Goal: Navigation & Orientation: Find specific page/section

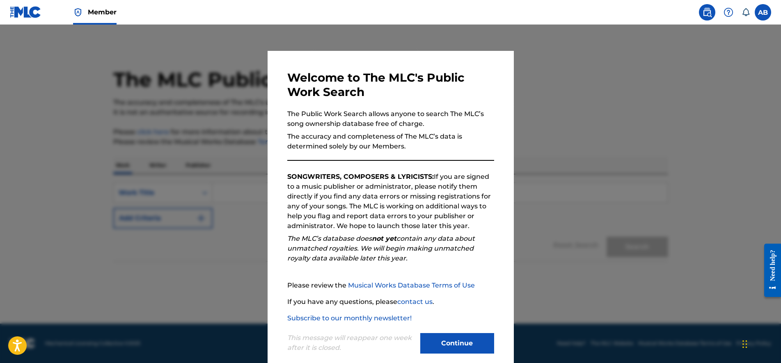
click at [490, 68] on div "Welcome to The MLC's Public Work Search The Public Work Search allows anyone to…" at bounding box center [390, 213] width 246 height 324
drag, startPoint x: 452, startPoint y: 353, endPoint x: 355, endPoint y: 232, distance: 154.9
click at [452, 352] on button "Continue" at bounding box center [457, 343] width 74 height 21
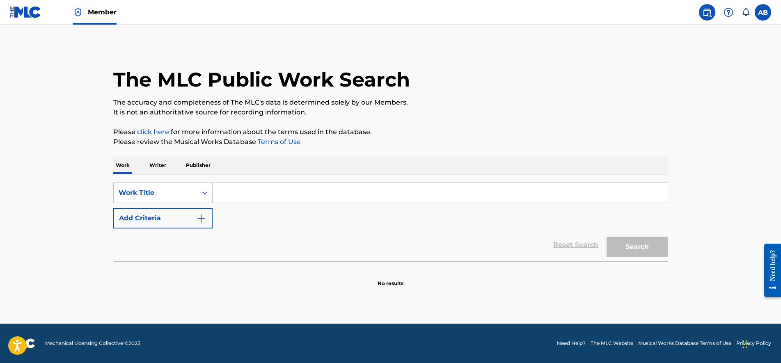
click at [94, 17] on link "Member" at bounding box center [94, 12] width 43 height 24
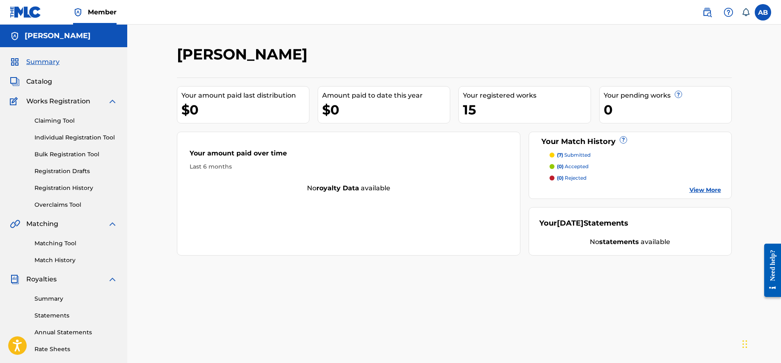
click at [73, 185] on link "Registration History" at bounding box center [75, 188] width 83 height 9
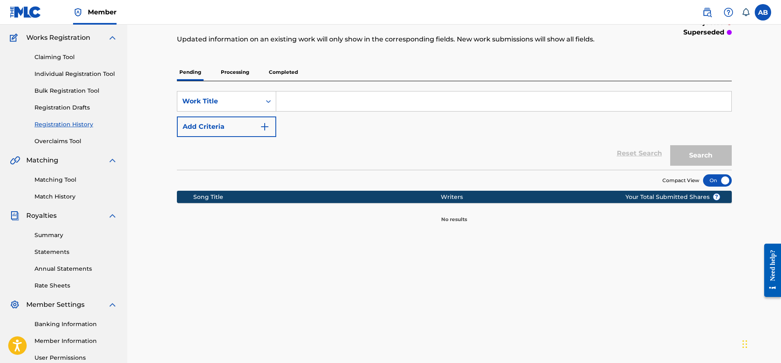
scroll to position [146, 0]
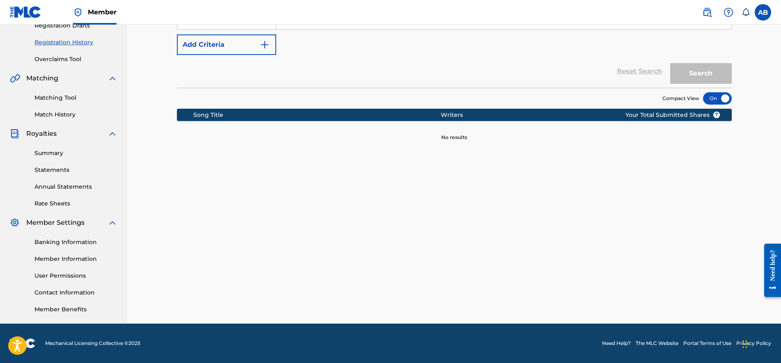
click at [66, 98] on link "Matching Tool" at bounding box center [75, 98] width 83 height 9
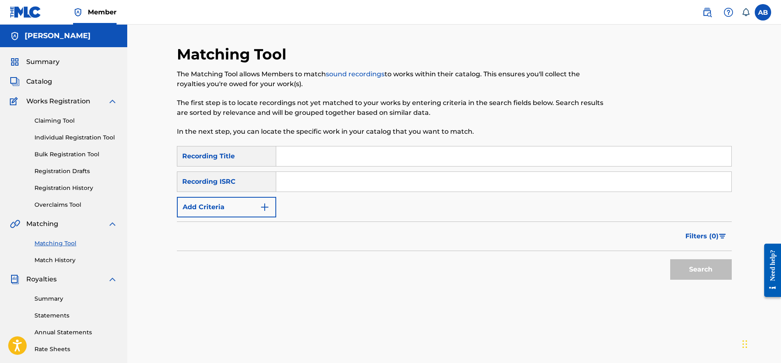
click at [62, 124] on link "Claiming Tool" at bounding box center [75, 120] width 83 height 9
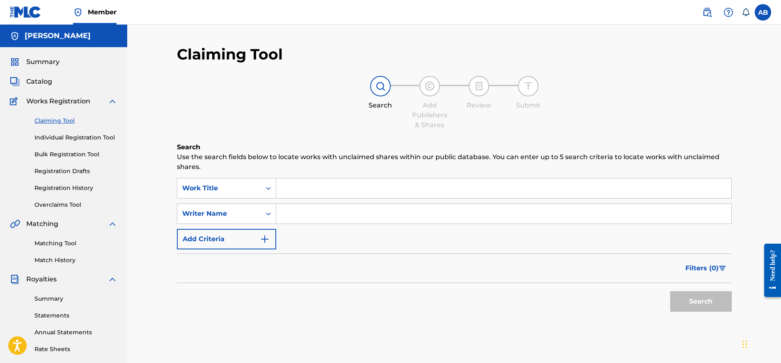
click at [62, 254] on div "Matching Tool Match History" at bounding box center [63, 247] width 107 height 36
click at [50, 262] on link "Match History" at bounding box center [75, 260] width 83 height 9
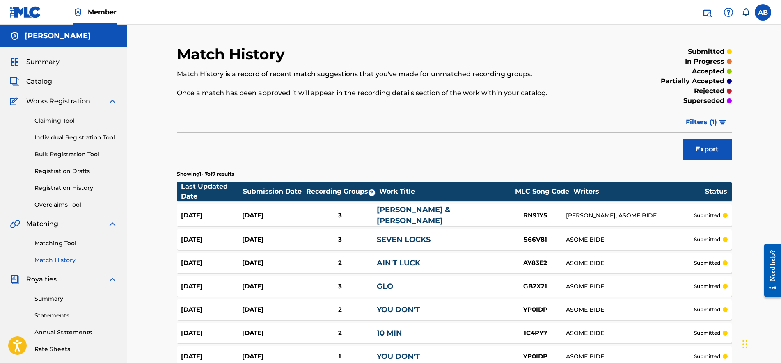
click at [58, 124] on link "Claiming Tool" at bounding box center [75, 120] width 83 height 9
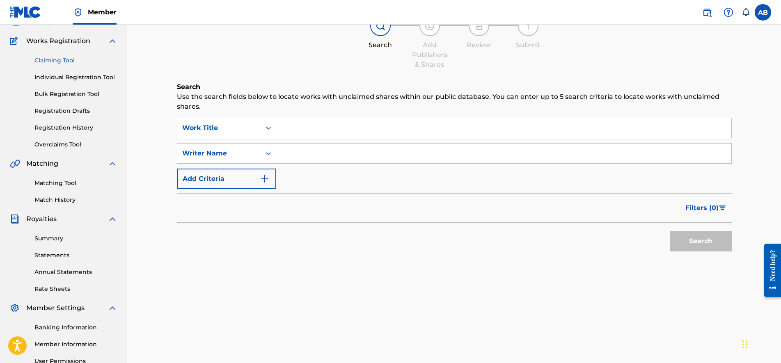
scroll to position [103, 0]
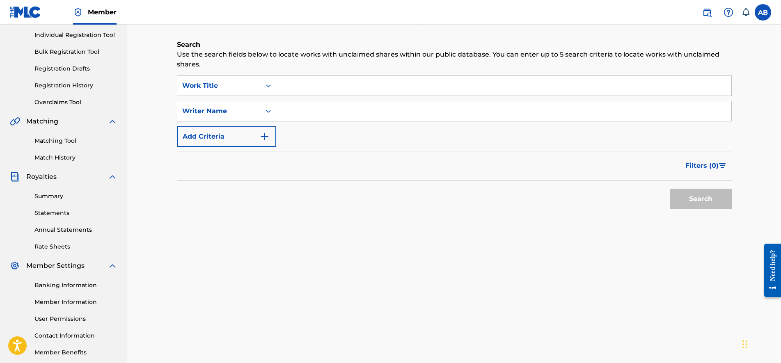
click at [63, 198] on link "Summary" at bounding box center [75, 196] width 83 height 9
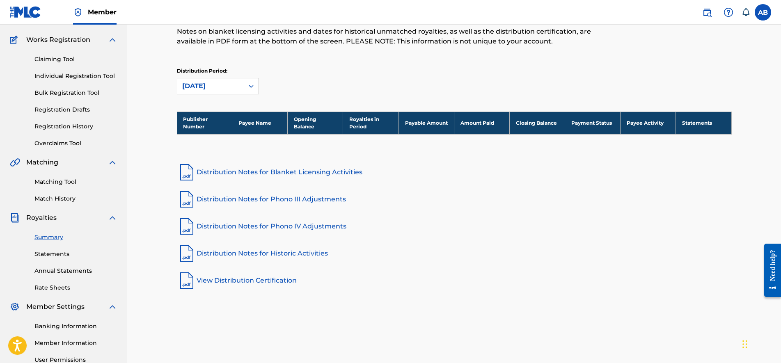
scroll to position [103, 0]
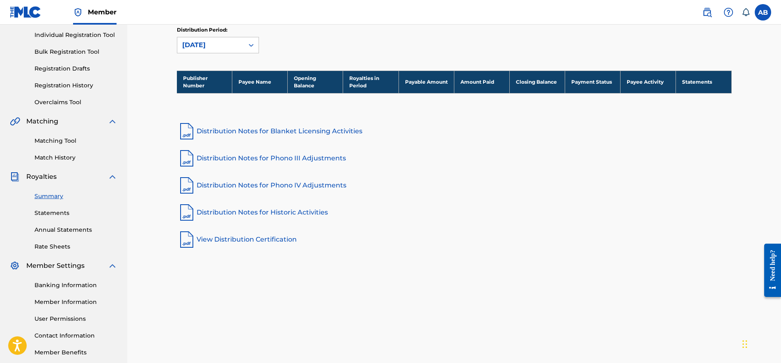
click at [56, 209] on link "Statements" at bounding box center [75, 213] width 83 height 9
